Goal: Book appointment/travel/reservation

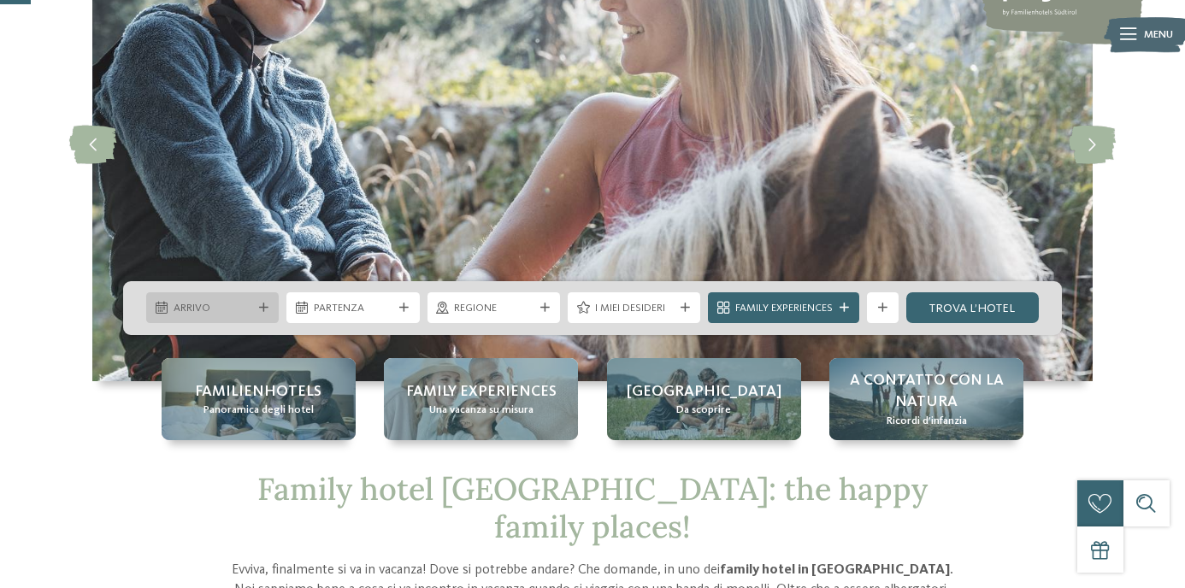
click at [256, 307] on div at bounding box center [263, 308] width 15 height 9
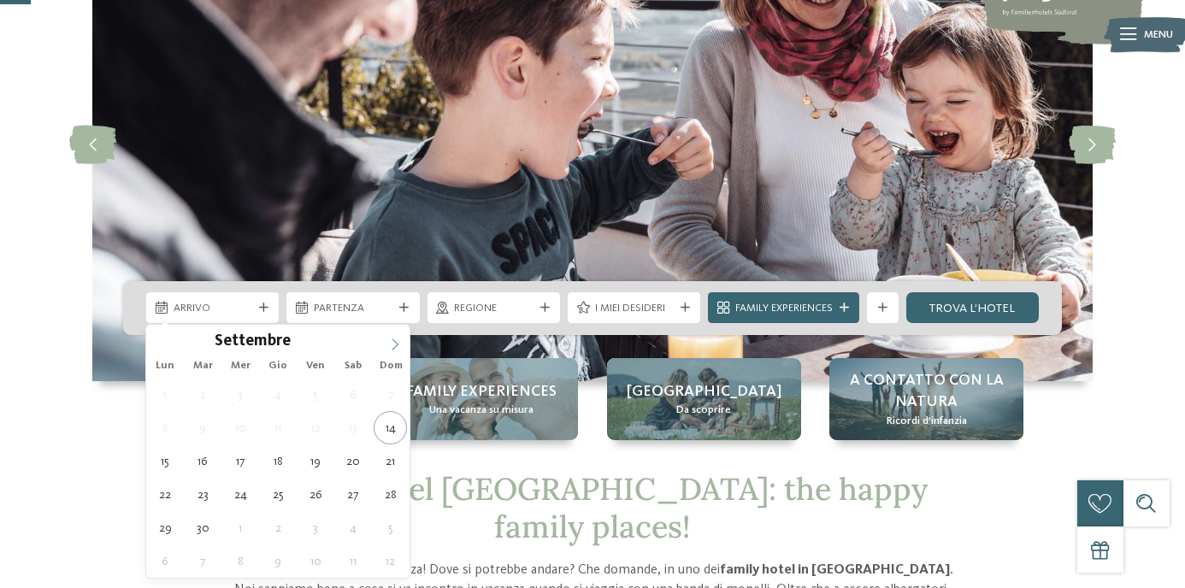
click at [394, 345] on icon at bounding box center [395, 345] width 12 height 12
type input "****"
click at [394, 345] on icon at bounding box center [395, 345] width 12 height 12
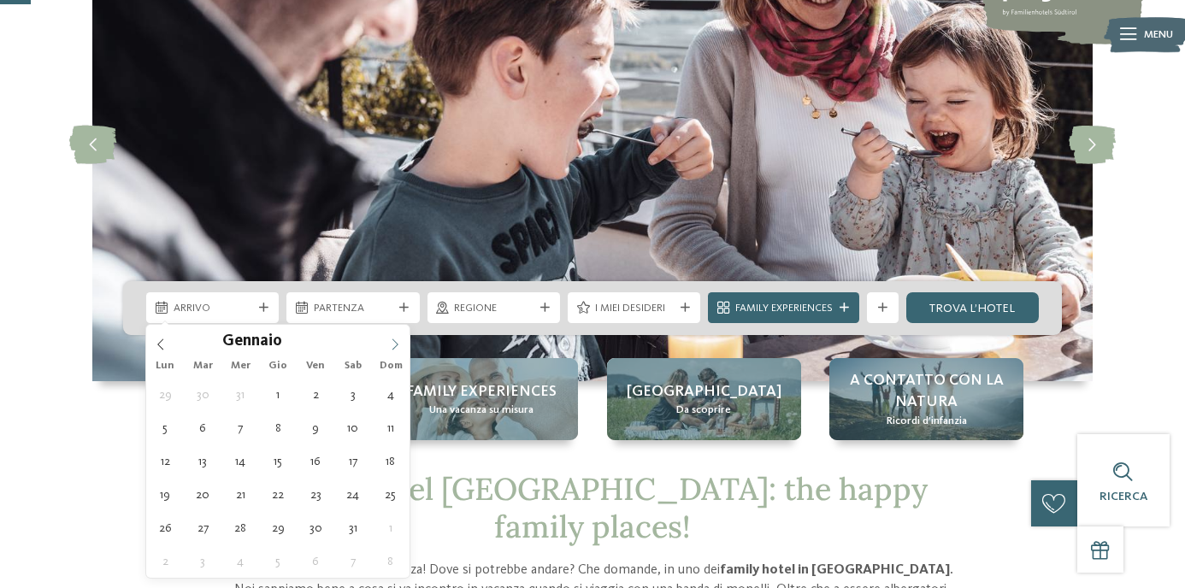
click at [394, 345] on icon at bounding box center [395, 345] width 12 height 12
type div "[DATE]"
type input "****"
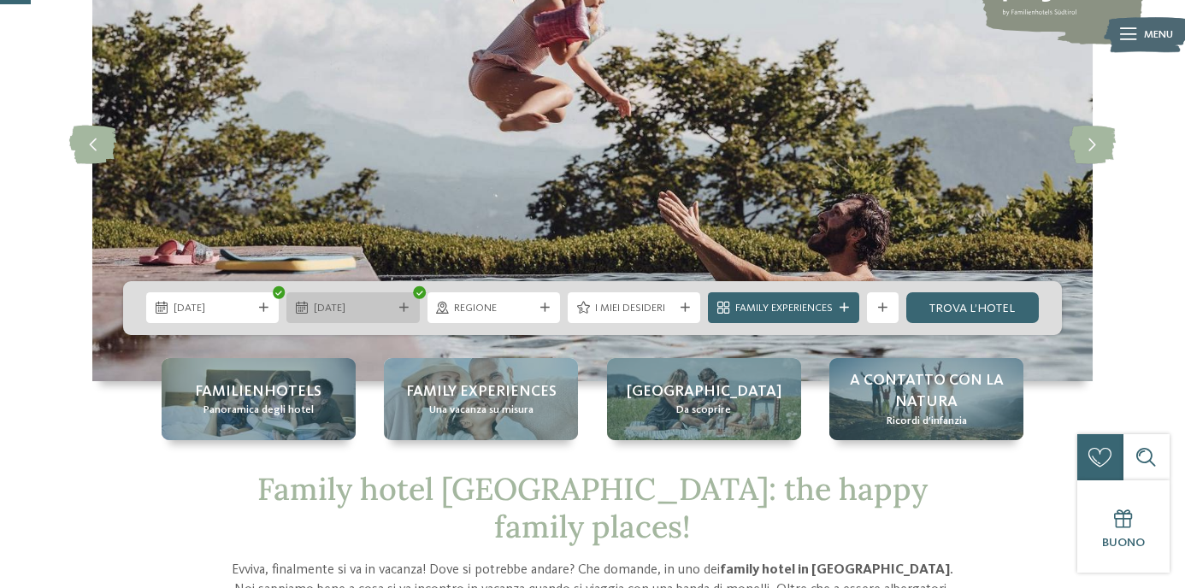
click at [341, 298] on div "[DATE]" at bounding box center [352, 307] width 133 height 31
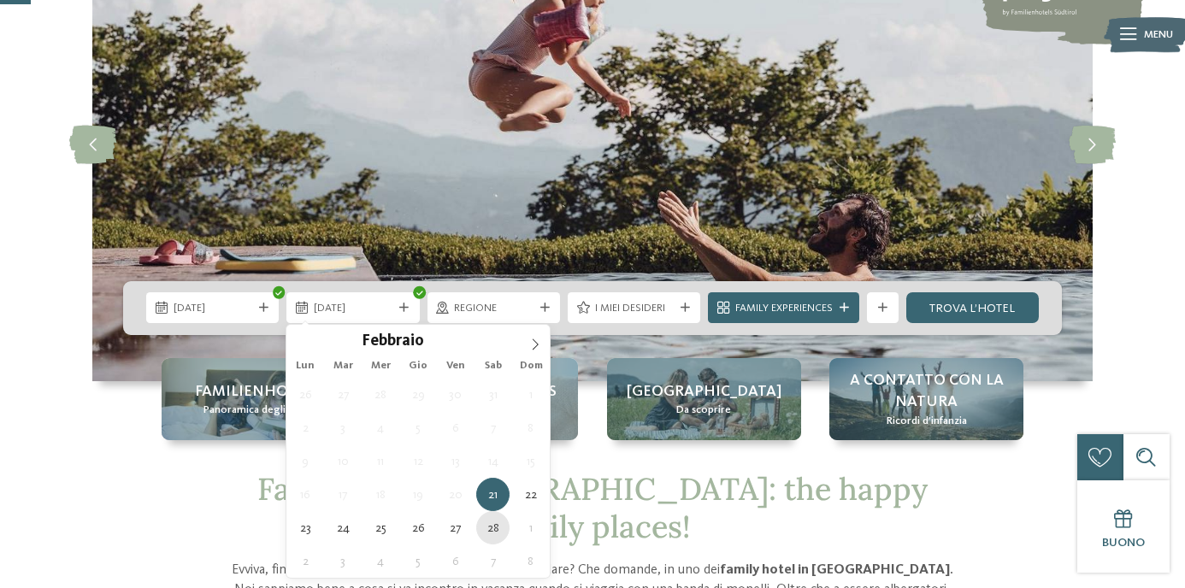
type div "[DATE]"
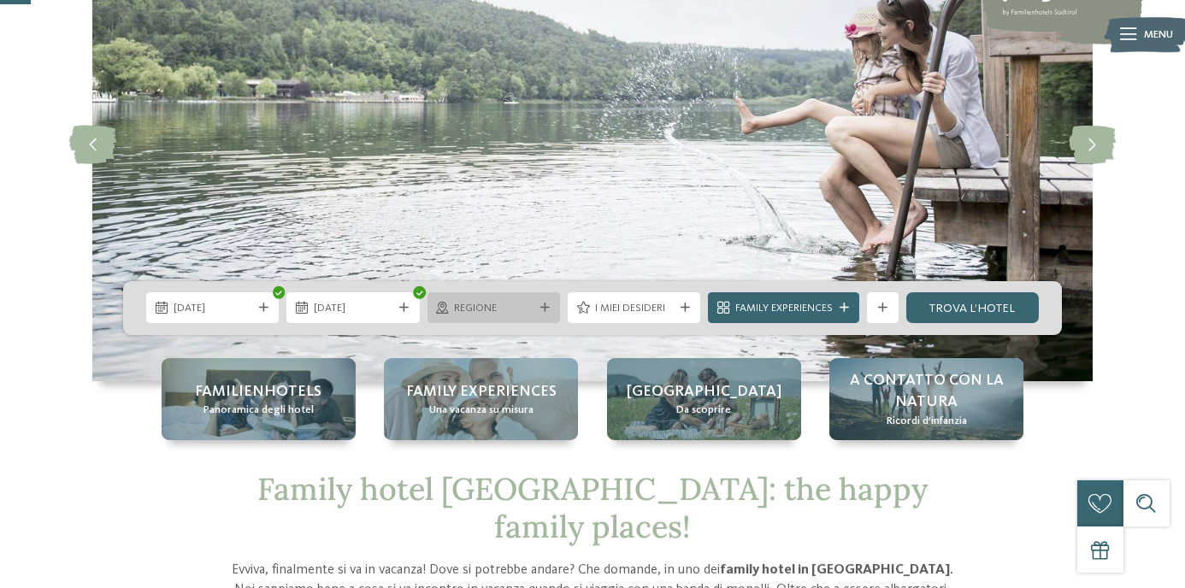
click at [545, 306] on icon at bounding box center [544, 308] width 9 height 9
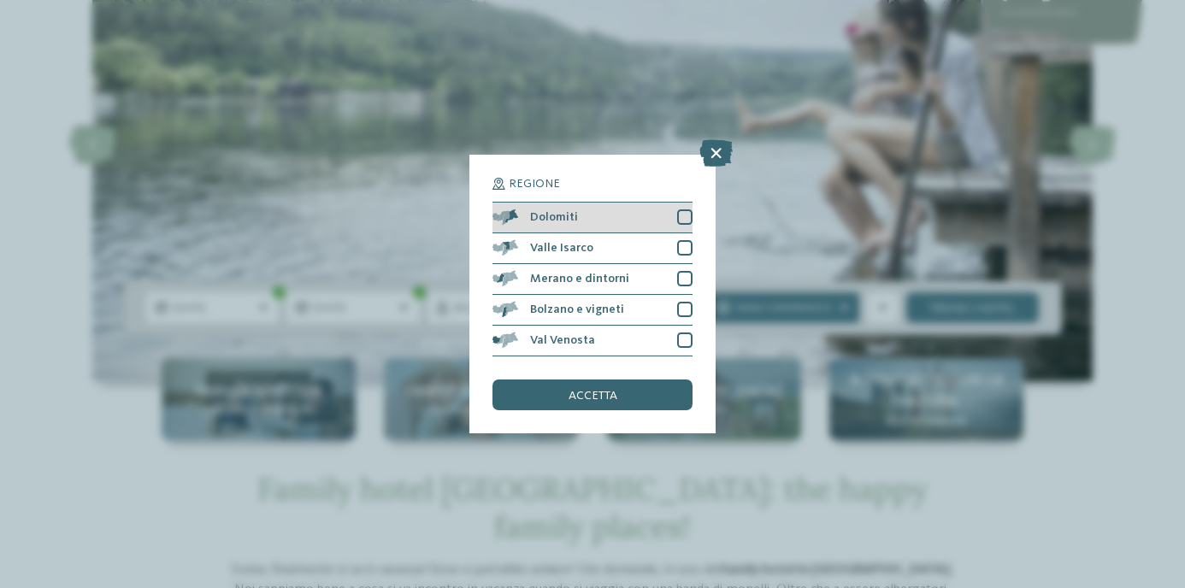
click at [676, 214] on div "Dolomiti" at bounding box center [593, 218] width 200 height 31
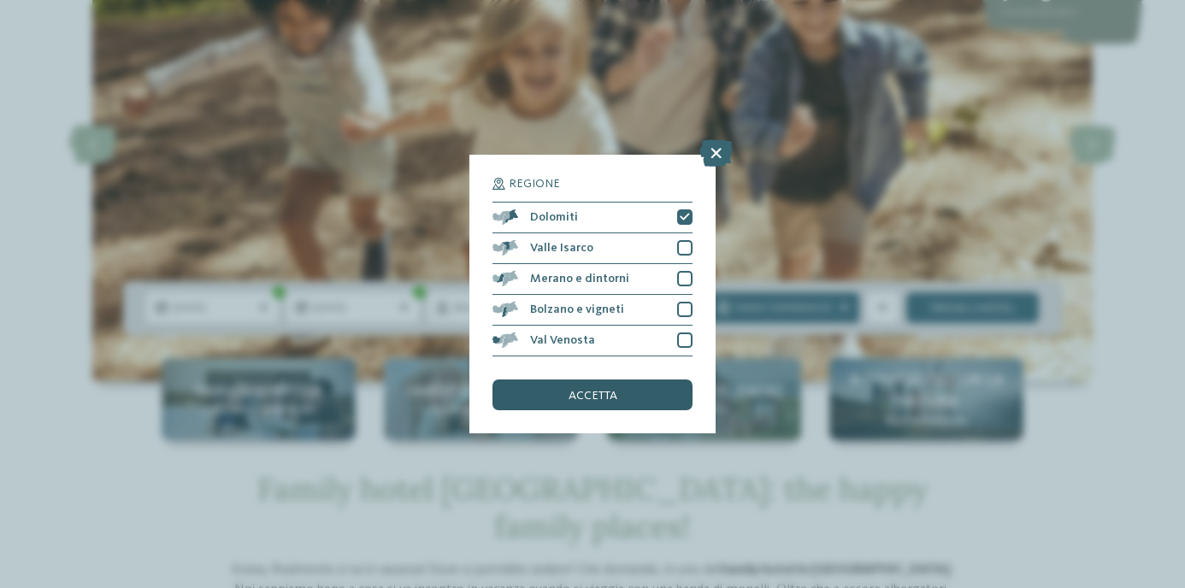
click at [594, 397] on span "accetta" at bounding box center [593, 396] width 49 height 12
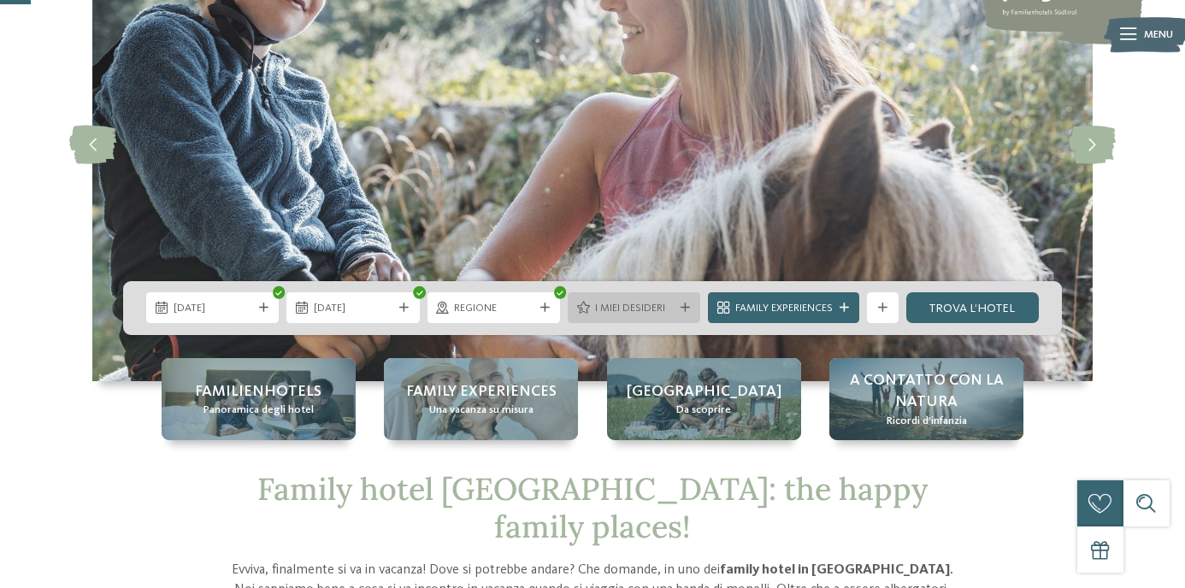
click at [685, 310] on icon at bounding box center [685, 308] width 9 height 9
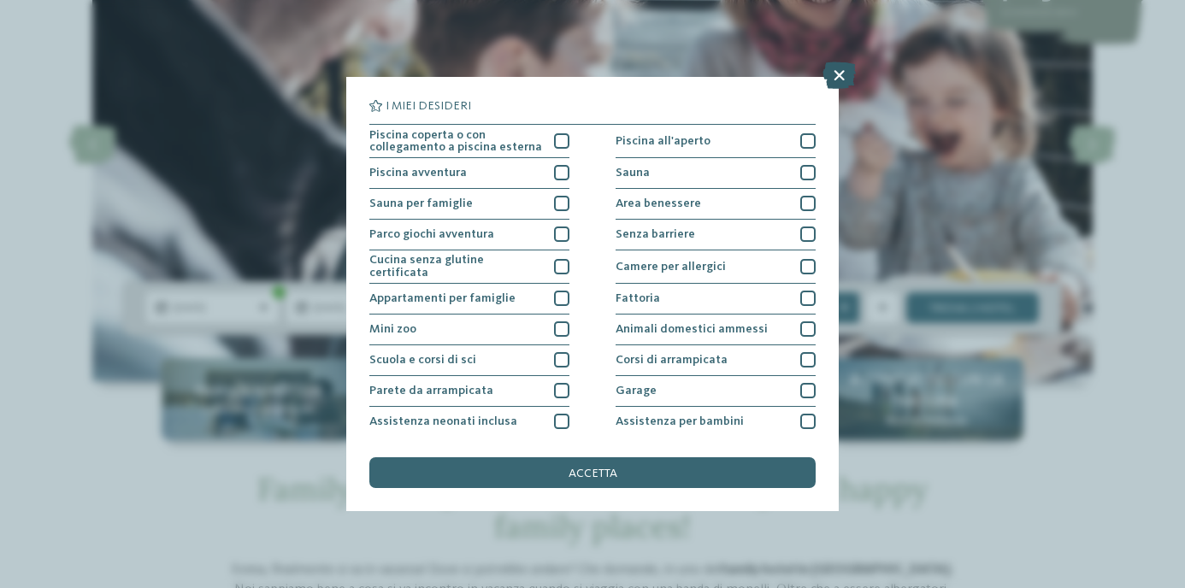
click at [842, 70] on icon at bounding box center [839, 75] width 33 height 27
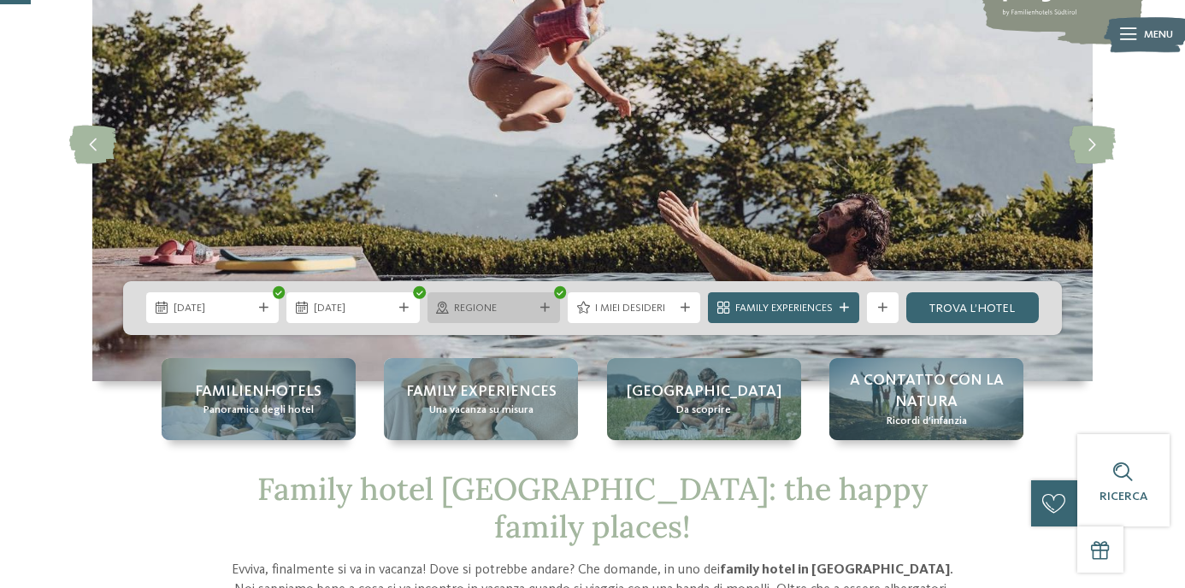
click at [499, 298] on div "Regione" at bounding box center [494, 307] width 133 height 31
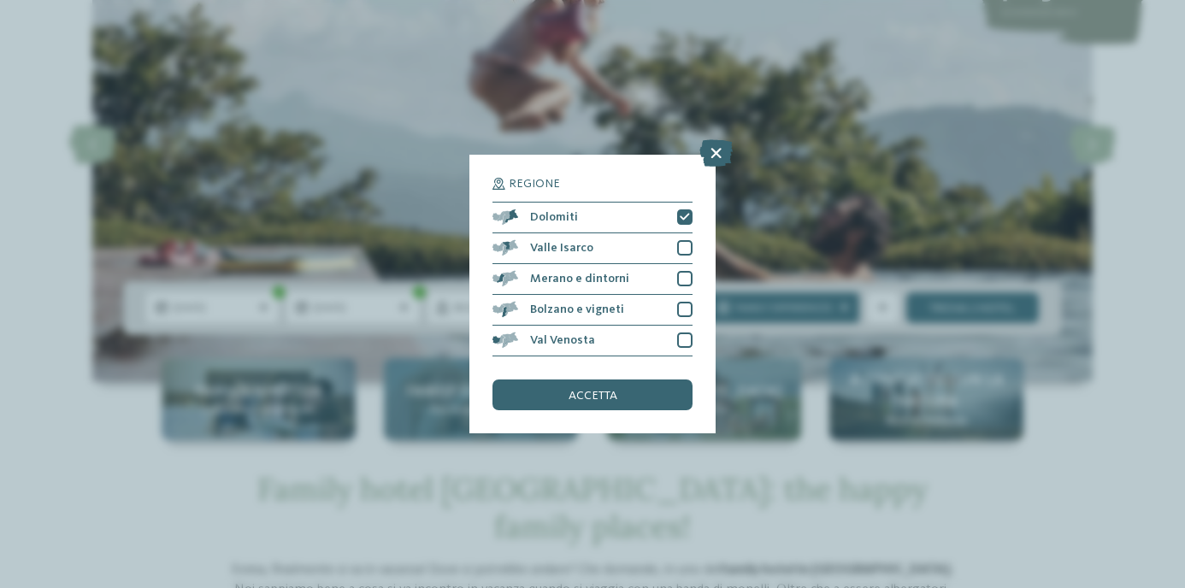
click at [570, 398] on span "accetta" at bounding box center [593, 396] width 49 height 12
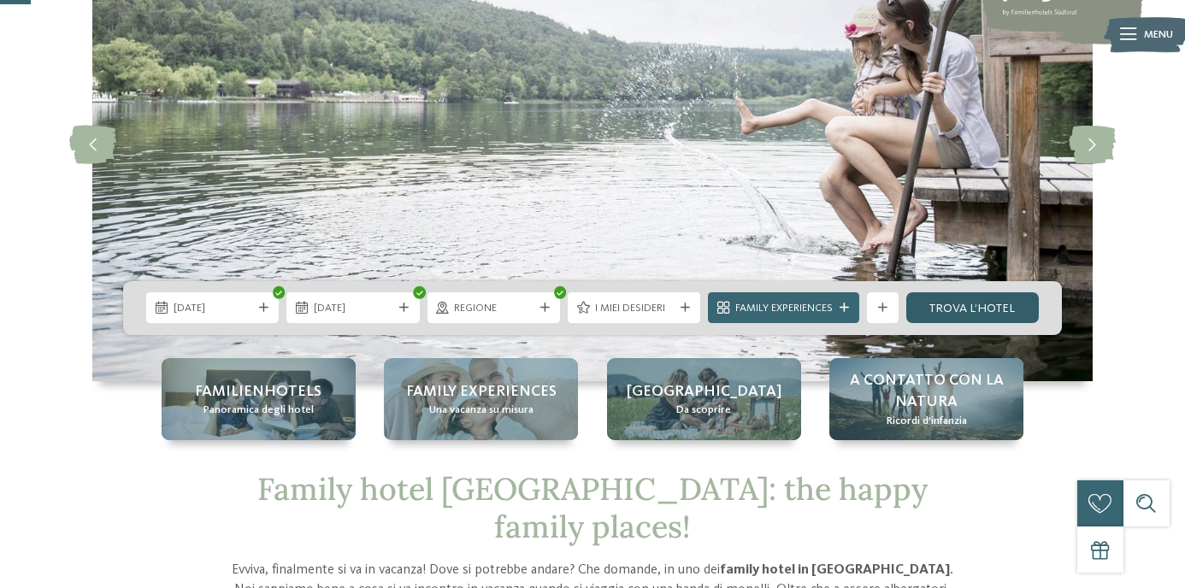
click at [977, 314] on link "trova l’hotel" at bounding box center [972, 307] width 133 height 31
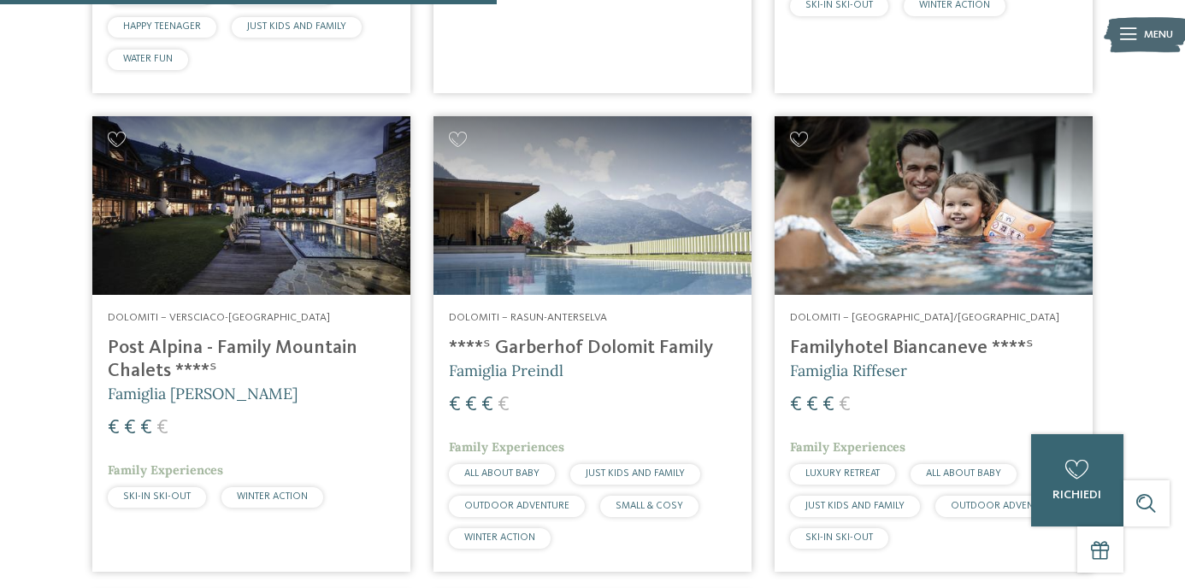
scroll to position [1010, 0]
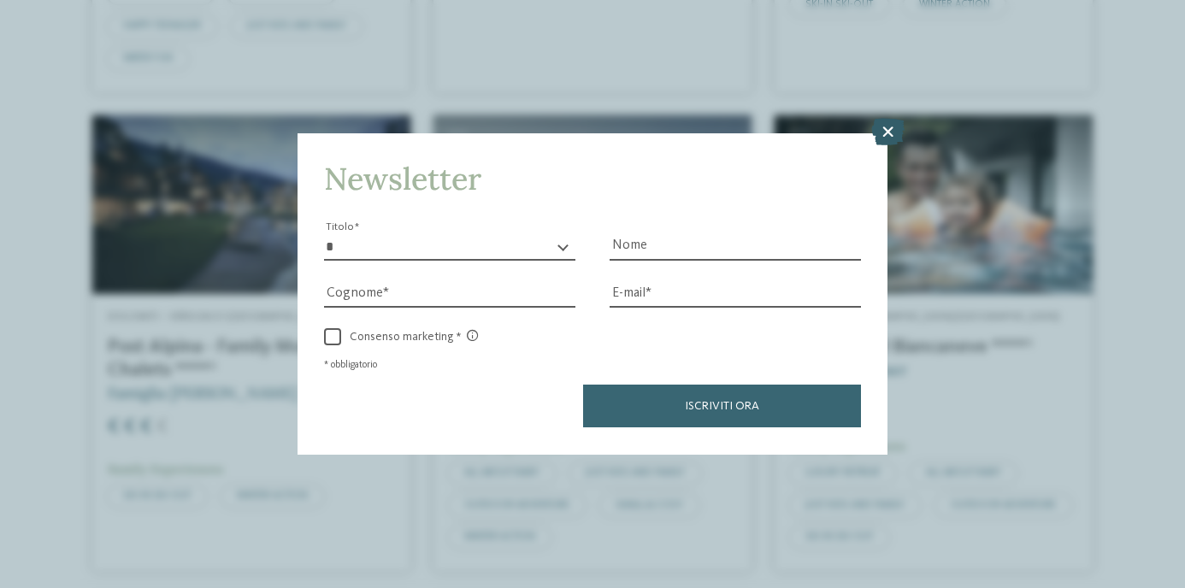
click at [884, 127] on icon at bounding box center [887, 132] width 33 height 27
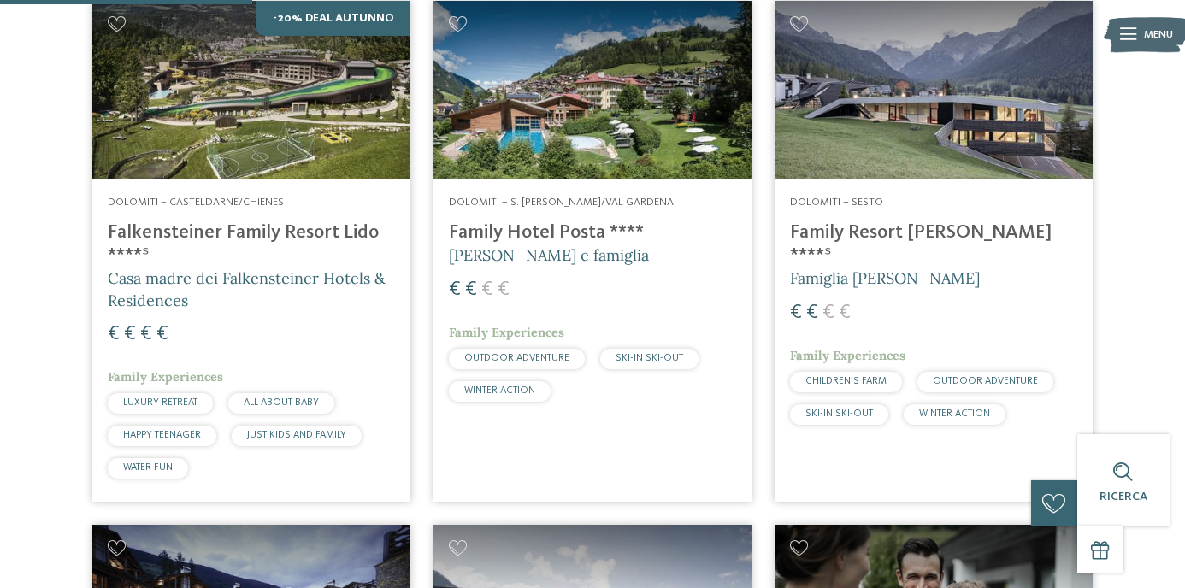
scroll to position [512, 0]
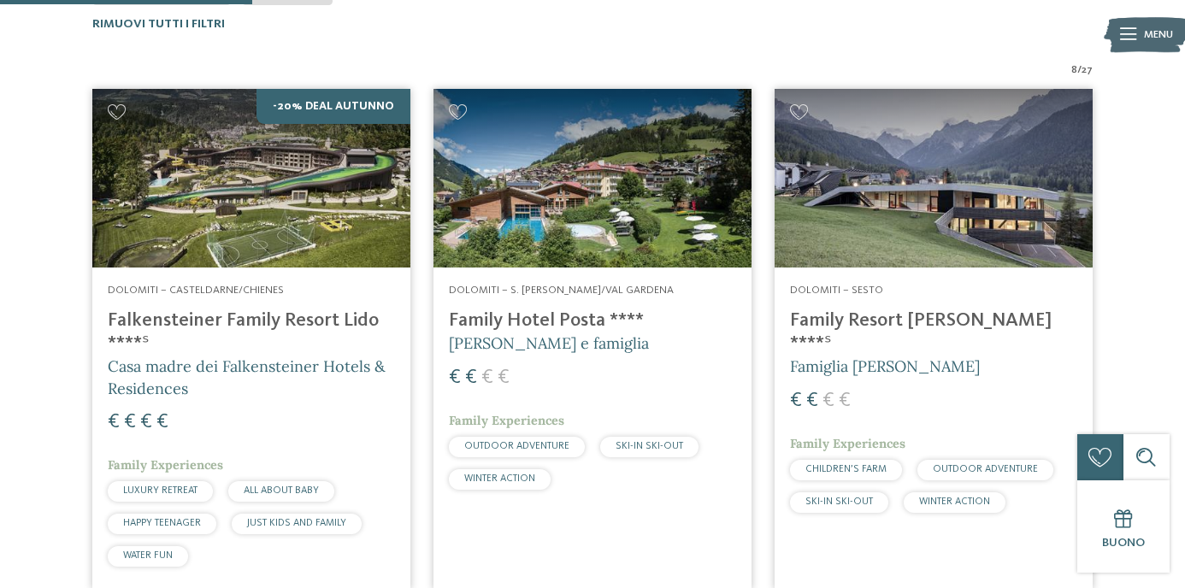
click at [605, 229] on img at bounding box center [593, 178] width 318 height 179
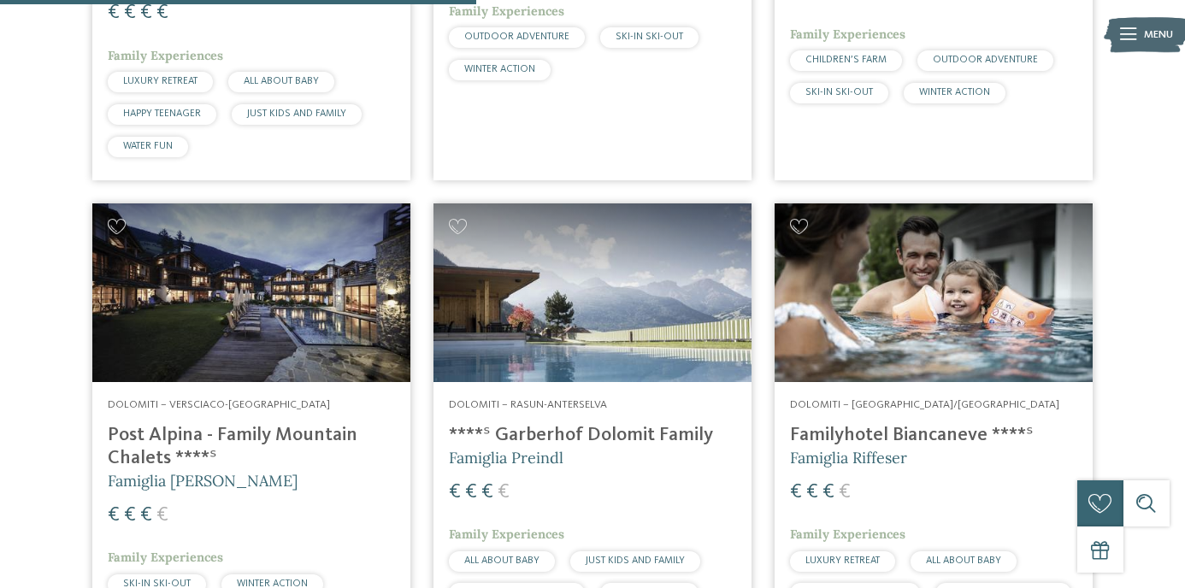
scroll to position [1142, 0]
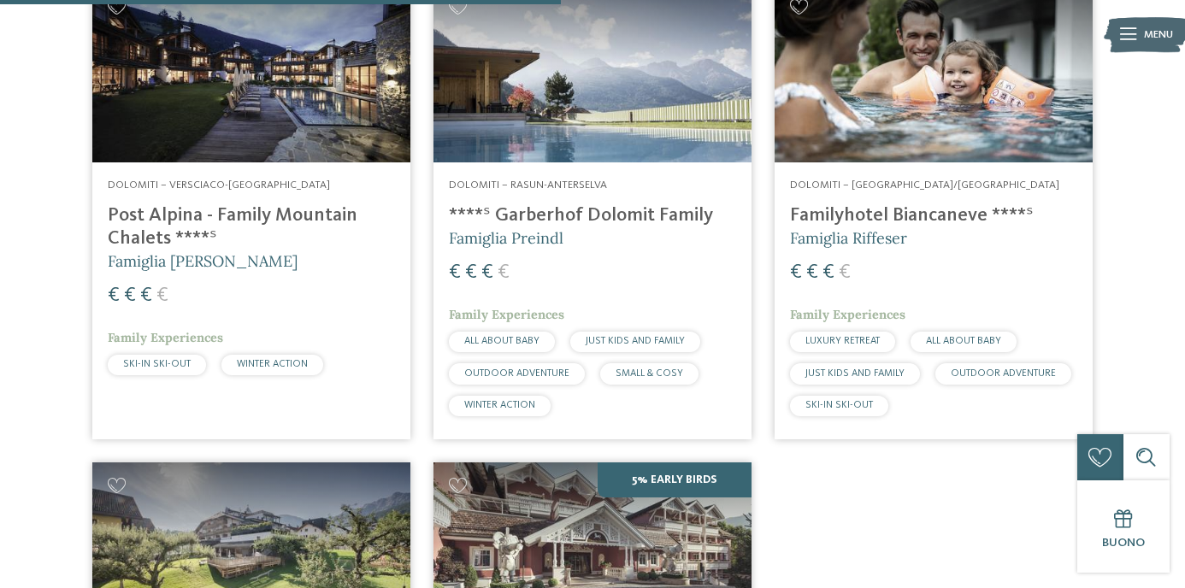
click at [564, 210] on h4 "****ˢ Garberhof Dolomit Family" at bounding box center [592, 215] width 287 height 23
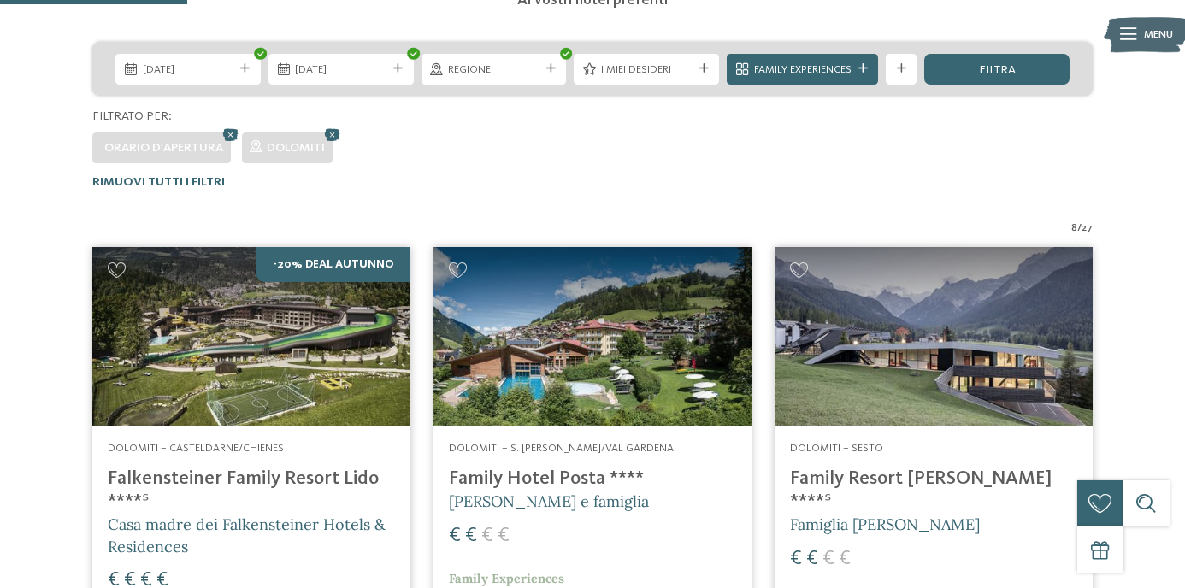
scroll to position [0, 0]
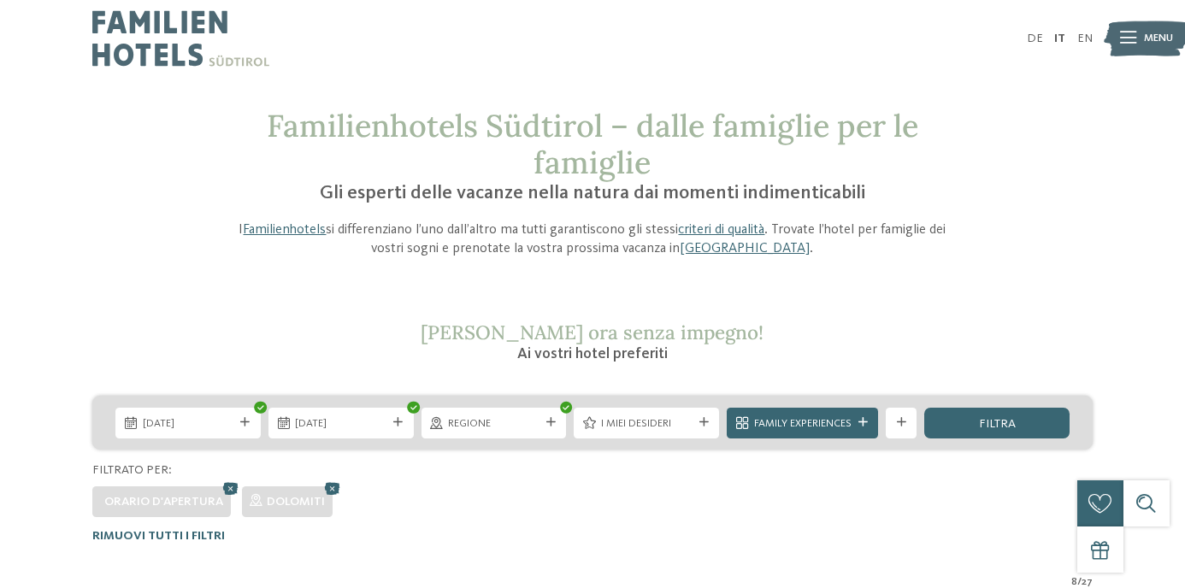
click at [269, 210] on div "Familienhotels Südtirol – dalle famiglie per le famiglie Gli esperti delle vaca…" at bounding box center [593, 183] width 732 height 151
click at [859, 413] on div "Family Experiences" at bounding box center [802, 423] width 151 height 31
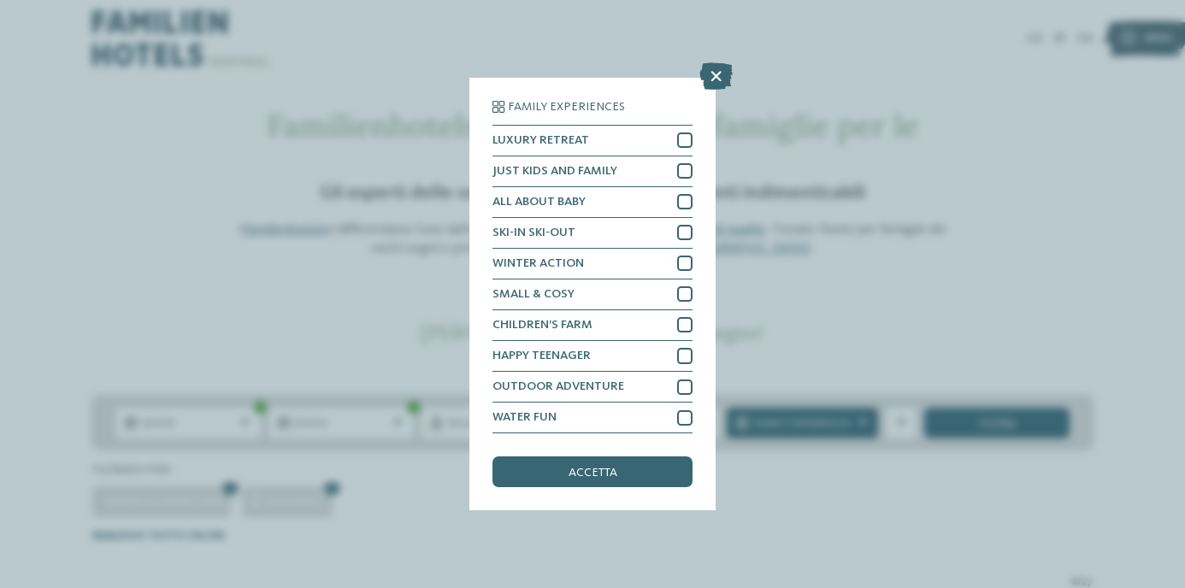
click at [886, 351] on div "Family Experiences LUXURY RETREAT JUST KIDS AND FAMILY" at bounding box center [592, 294] width 1185 height 588
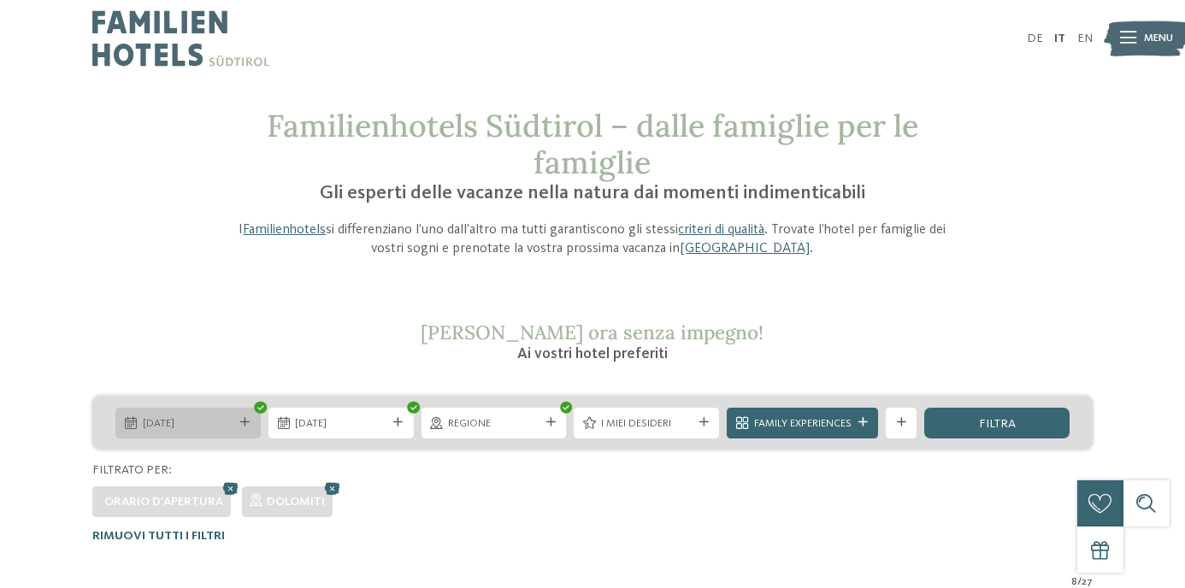
click at [156, 413] on div "[DATE]" at bounding box center [187, 423] width 145 height 31
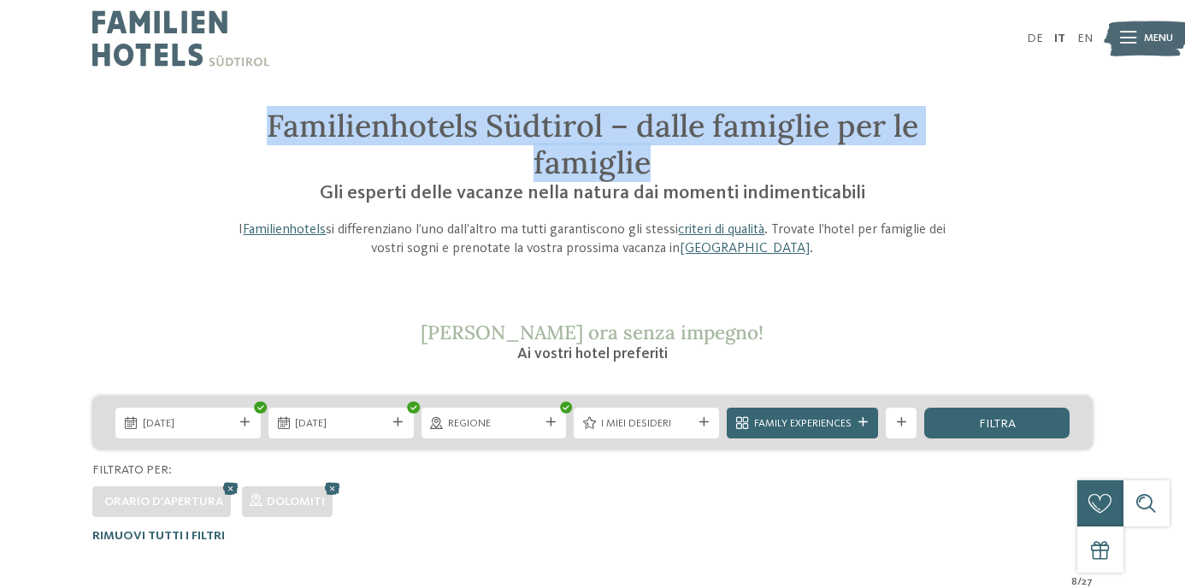
drag, startPoint x: 269, startPoint y: 130, endPoint x: 653, endPoint y: 156, distance: 385.7
click at [653, 156] on h1 "Familienhotels Südtirol – dalle famiglie per le famiglie" at bounding box center [593, 145] width 732 height 74
drag, startPoint x: 268, startPoint y: 124, endPoint x: 649, endPoint y: 165, distance: 383.6
click at [648, 166] on span "Familienhotels Südtirol – dalle famiglie per le famiglie" at bounding box center [593, 144] width 652 height 76
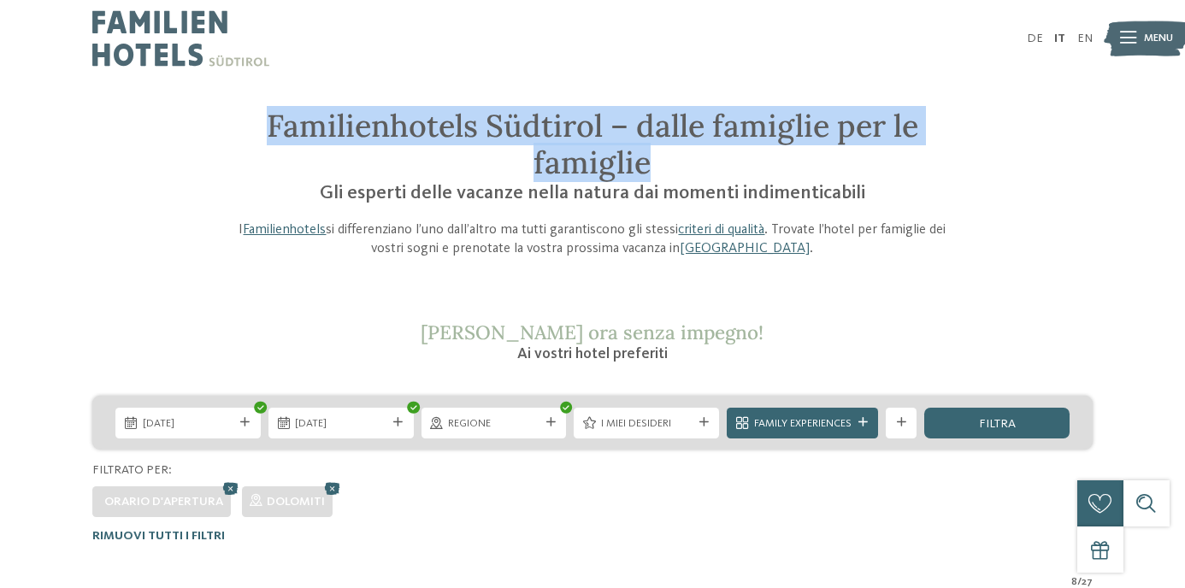
click at [649, 165] on span "Familienhotels Südtirol – dalle famiglie per le famiglie" at bounding box center [593, 144] width 652 height 76
drag, startPoint x: 649, startPoint y: 165, endPoint x: 314, endPoint y: 124, distance: 337.7
click at [313, 124] on span "Familienhotels Südtirol – dalle famiglie per le famiglie" at bounding box center [593, 144] width 652 height 76
click at [314, 124] on span "Familienhotels Südtirol – dalle famiglie per le famiglie" at bounding box center [593, 144] width 652 height 76
drag, startPoint x: 271, startPoint y: 127, endPoint x: 647, endPoint y: 165, distance: 377.3
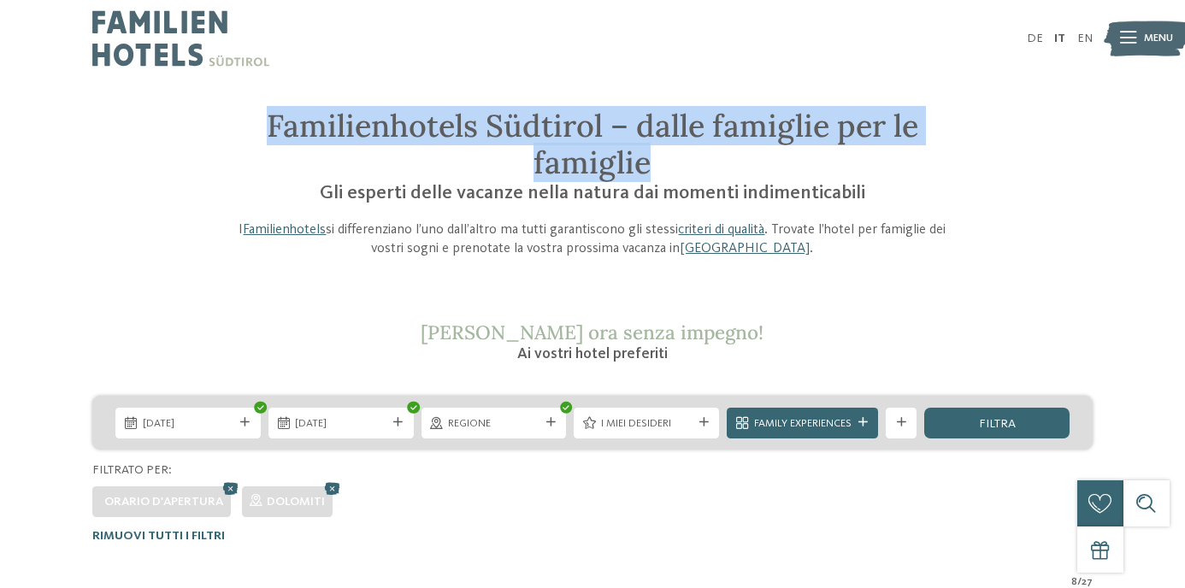
click at [646, 164] on span "Familienhotels Südtirol – dalle famiglie per le famiglie" at bounding box center [593, 144] width 652 height 76
click at [647, 165] on span "Familienhotels Südtirol – dalle famiglie per le famiglie" at bounding box center [593, 144] width 652 height 76
drag, startPoint x: 655, startPoint y: 171, endPoint x: 302, endPoint y: 132, distance: 355.4
click at [304, 132] on h1 "Familienhotels Südtirol – dalle famiglie per le famiglie" at bounding box center [593, 145] width 732 height 74
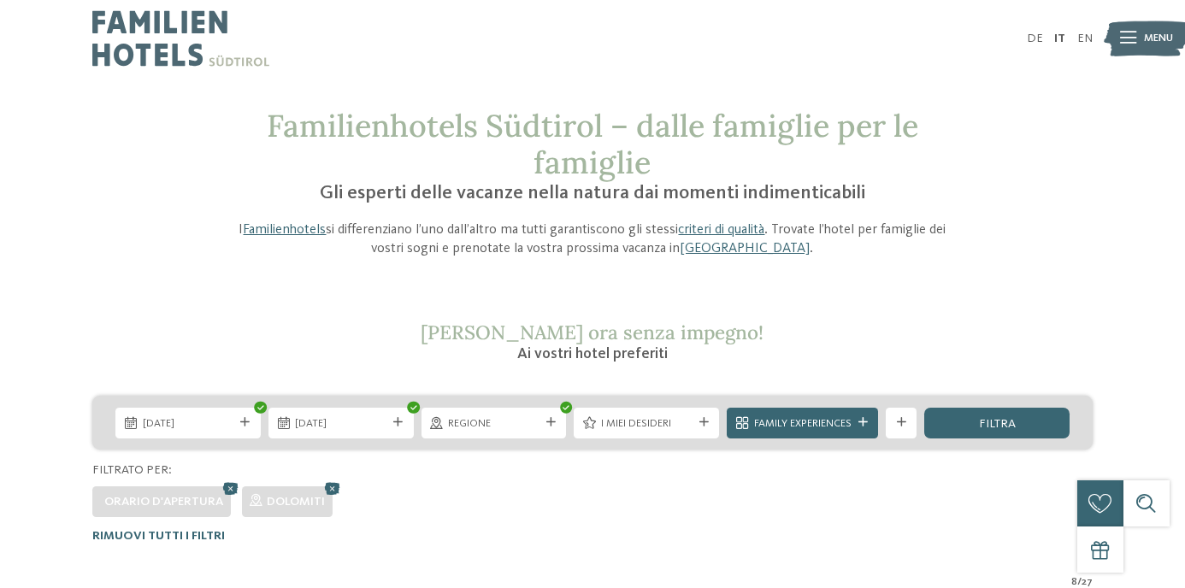
click at [268, 132] on span "Familienhotels Südtirol – dalle famiglie per le famiglie" at bounding box center [593, 144] width 652 height 76
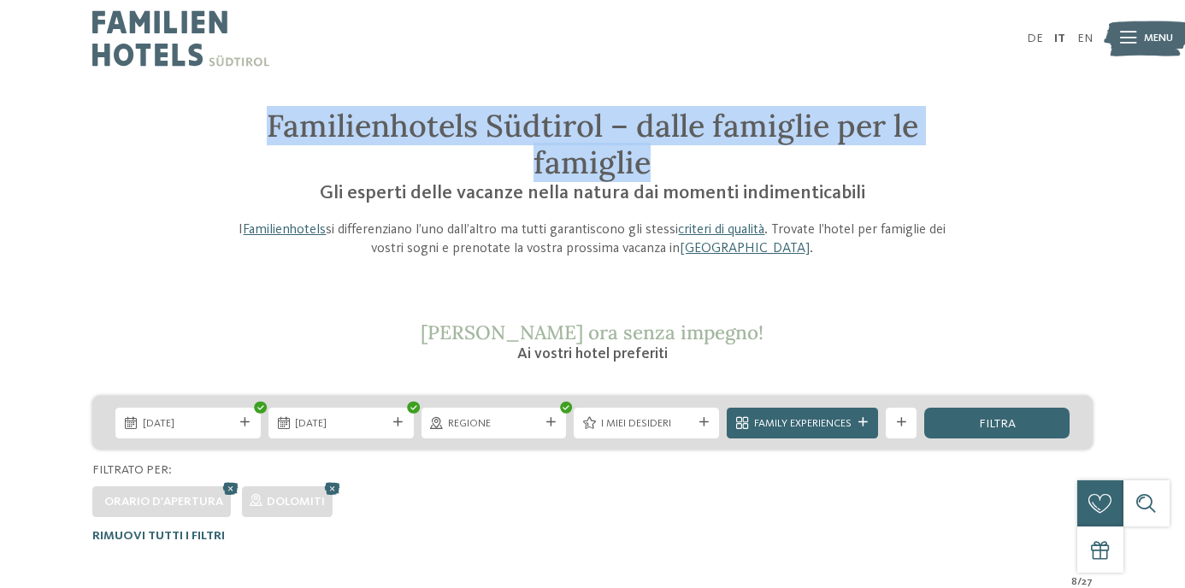
drag, startPoint x: 269, startPoint y: 124, endPoint x: 729, endPoint y: 178, distance: 464.1
click at [729, 178] on h1 "Familienhotels Südtirol – dalle famiglie per le famiglie" at bounding box center [593, 145] width 732 height 74
drag, startPoint x: 270, startPoint y: 116, endPoint x: 665, endPoint y: 154, distance: 396.9
click at [665, 154] on h1 "Familienhotels Südtirol – dalle famiglie per le famiglie" at bounding box center [593, 145] width 732 height 74
click at [665, 153] on h1 "Familienhotels Südtirol – dalle famiglie per le famiglie" at bounding box center [593, 145] width 732 height 74
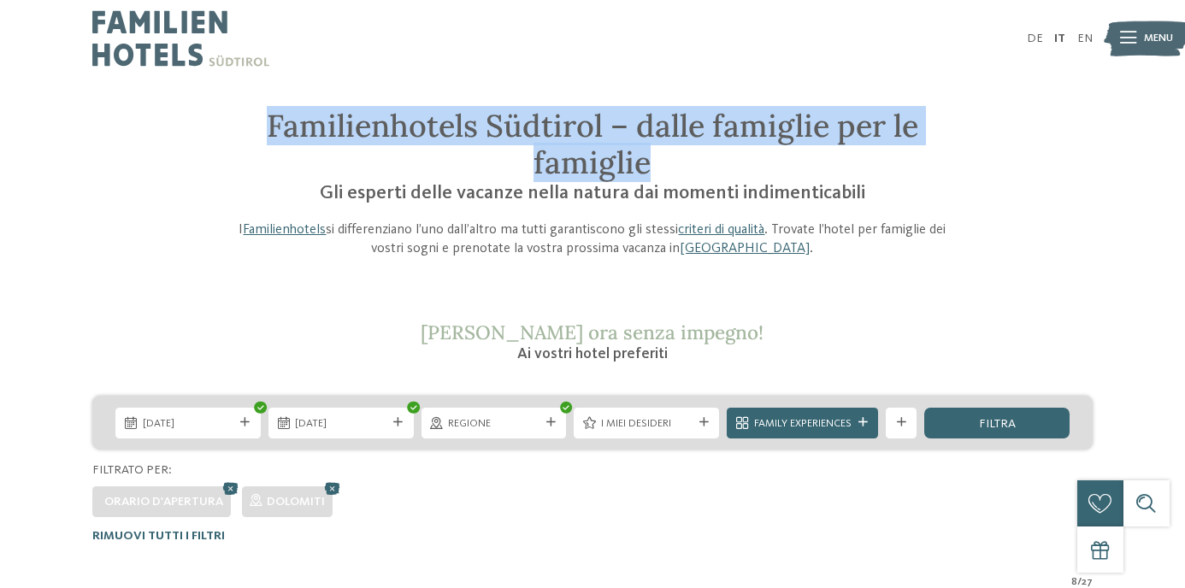
drag, startPoint x: 645, startPoint y: 162, endPoint x: 269, endPoint y: 115, distance: 378.4
click at [269, 115] on span "Familienhotels Südtirol – dalle famiglie per le famiglie" at bounding box center [593, 144] width 652 height 76
drag, startPoint x: 269, startPoint y: 121, endPoint x: 654, endPoint y: 167, distance: 387.5
click at [654, 168] on h1 "Familienhotels Südtirol – dalle famiglie per le famiglie" at bounding box center [593, 145] width 732 height 74
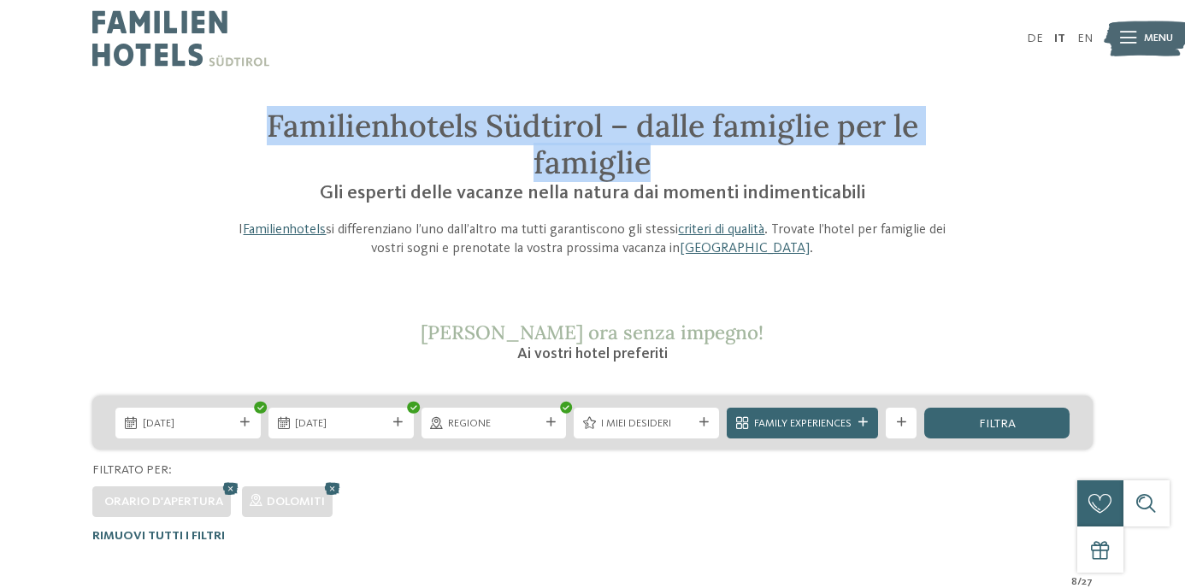
click at [654, 167] on h1 "Familienhotels Südtirol – dalle famiglie per le famiglie" at bounding box center [593, 145] width 732 height 74
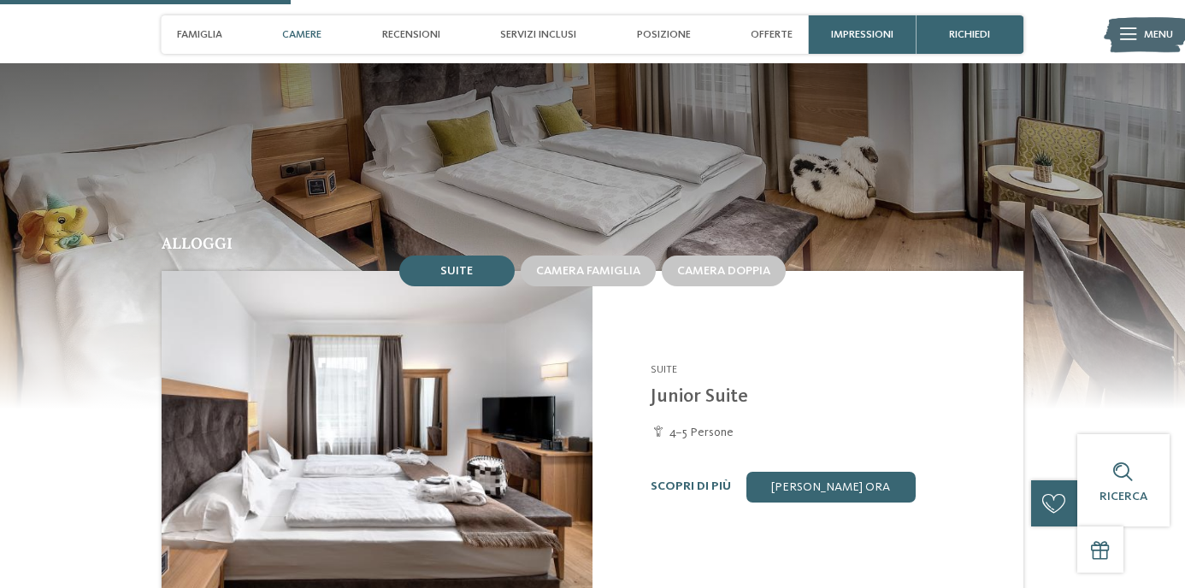
scroll to position [1284, 0]
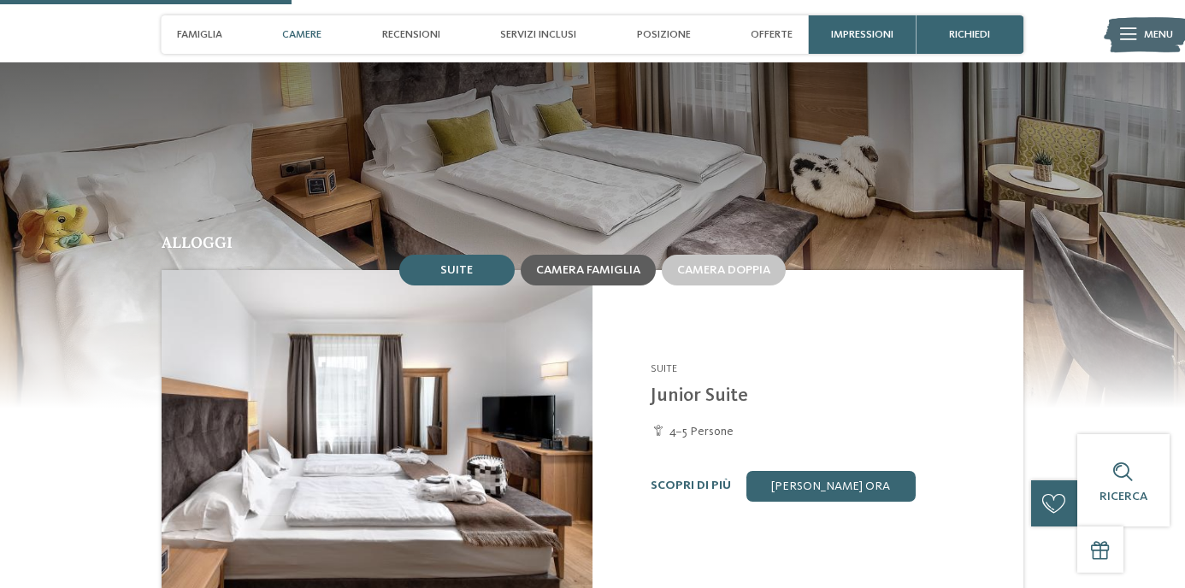
click at [575, 264] on span "Camera famiglia" at bounding box center [588, 270] width 104 height 12
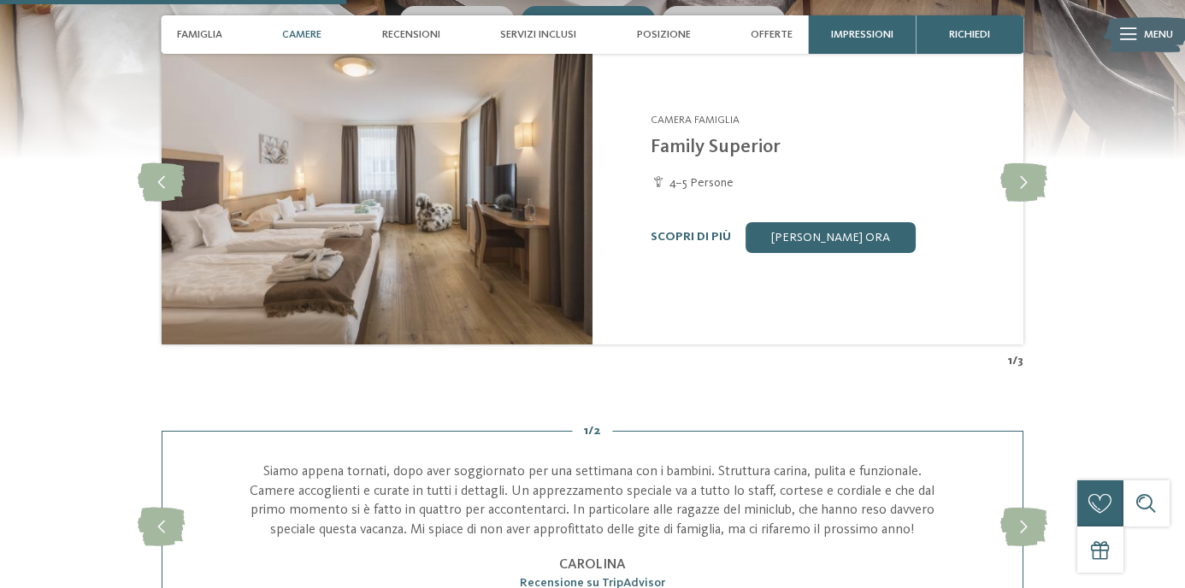
scroll to position [1535, 0]
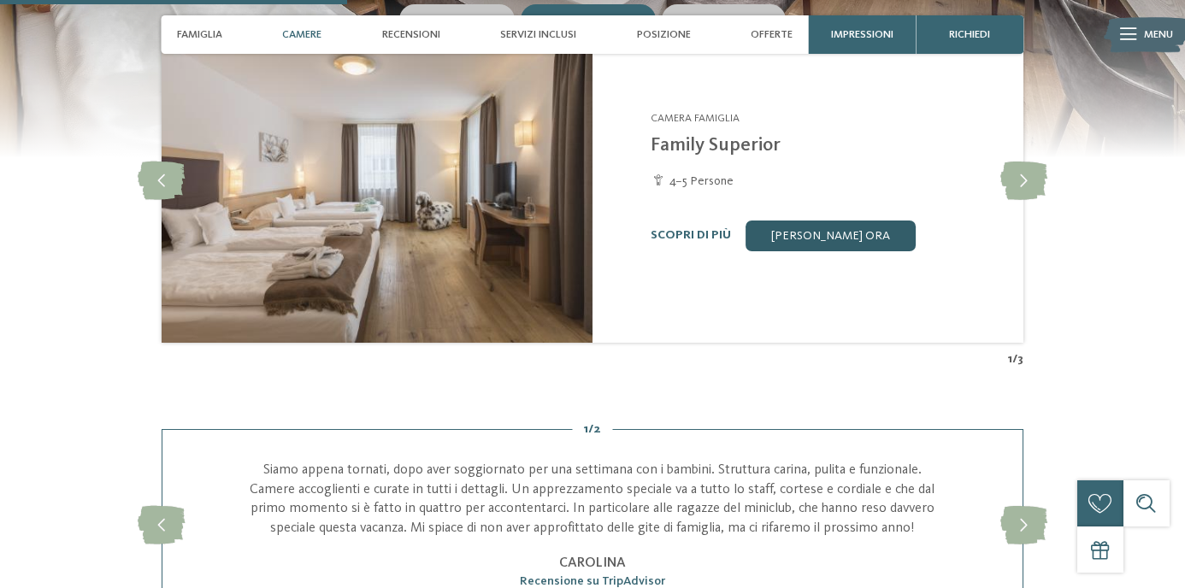
click at [787, 221] on link "[PERSON_NAME] ora" at bounding box center [831, 236] width 169 height 31
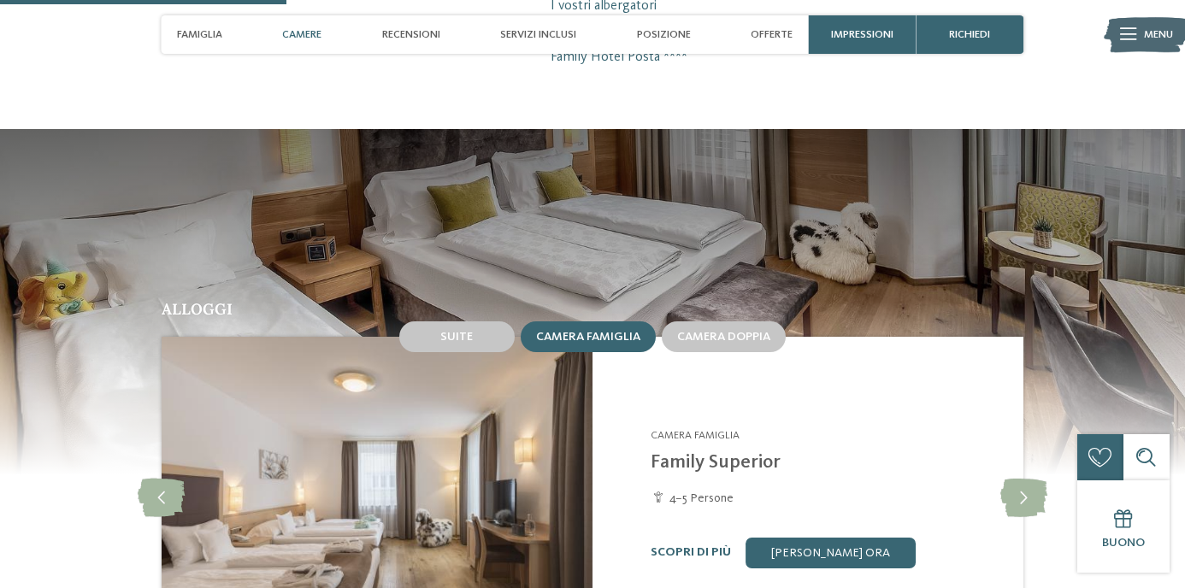
scroll to position [1176, 0]
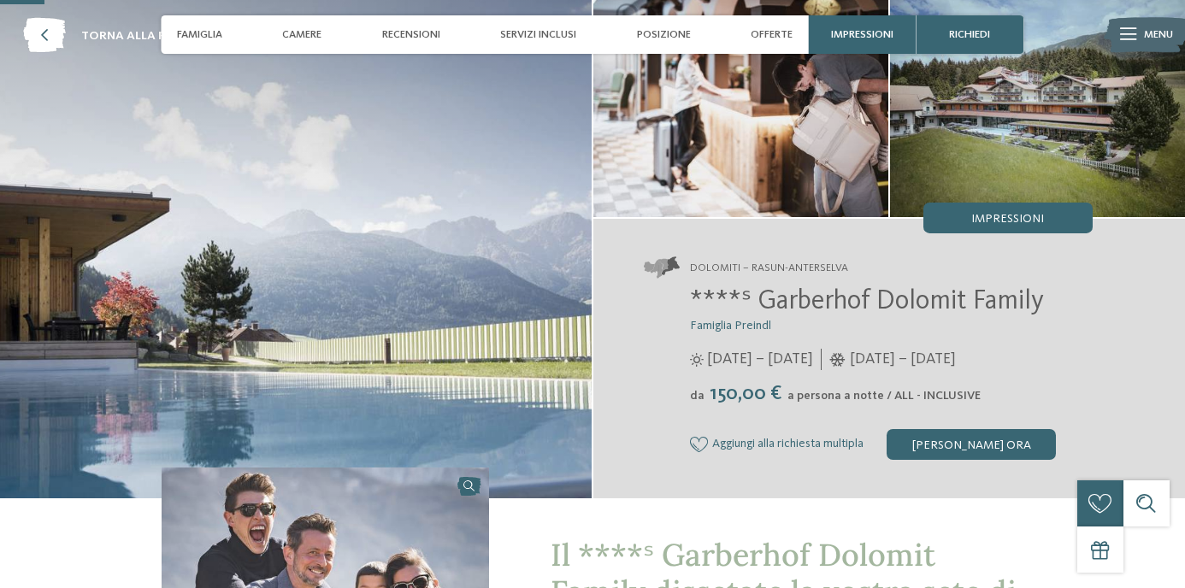
scroll to position [453, 0]
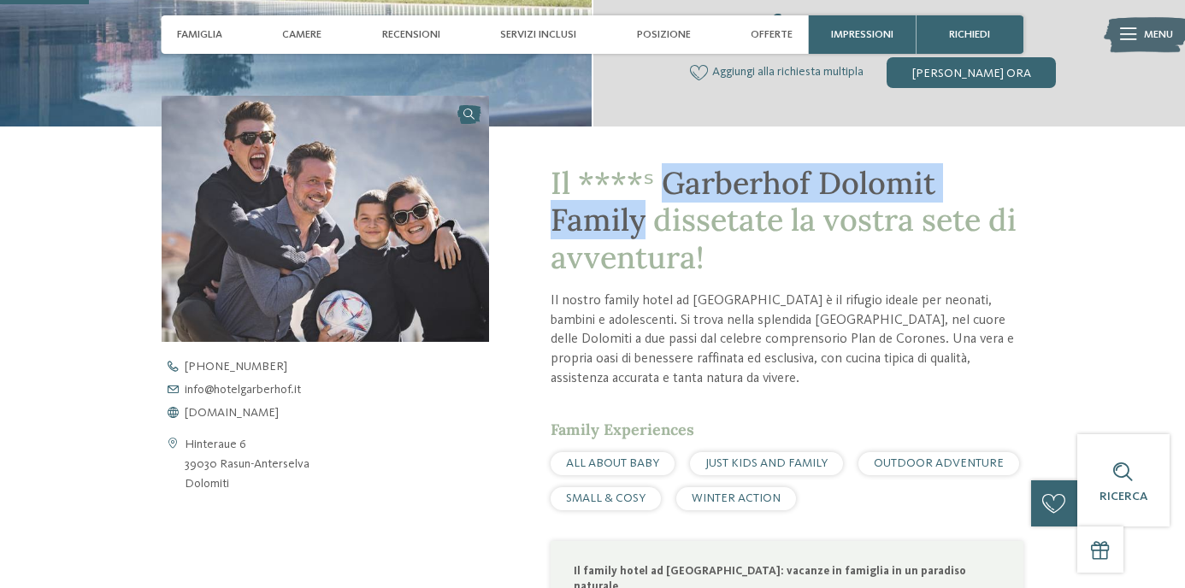
drag, startPoint x: 662, startPoint y: 183, endPoint x: 637, endPoint y: 230, distance: 53.2
click at [637, 230] on span "Il ****ˢ Garberhof Dolomit Family dissetate la vostra sete di avventura!" at bounding box center [784, 219] width 466 height 113
copy span "Garberhof Dolomit Family"
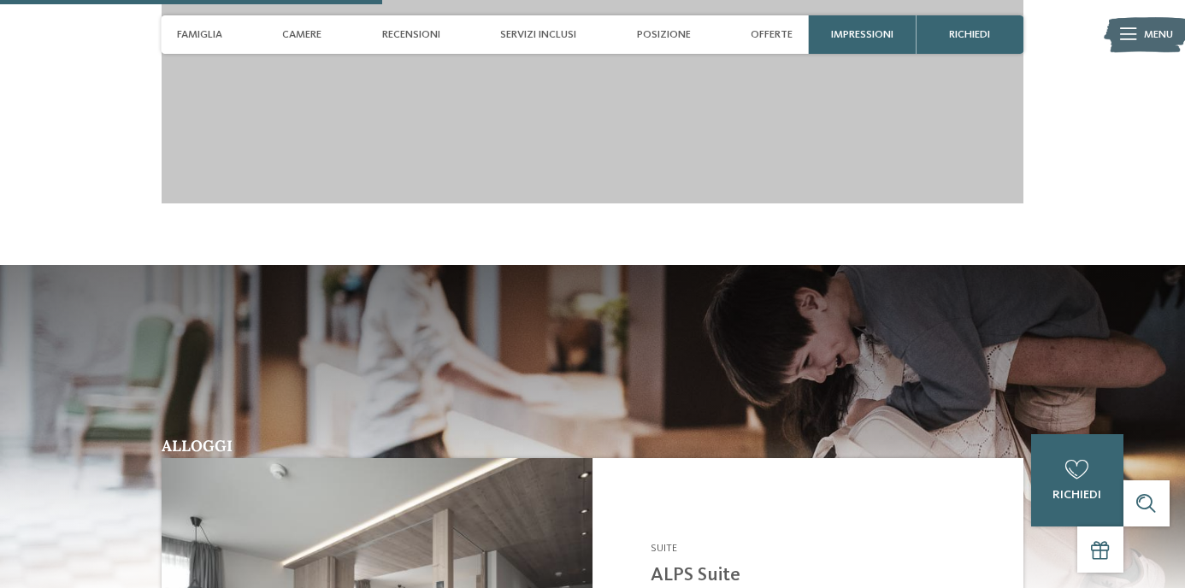
scroll to position [1990, 0]
